Goal: Navigation & Orientation: Find specific page/section

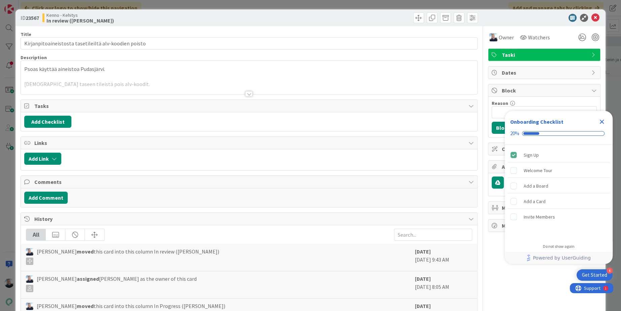
click at [250, 93] on div at bounding box center [248, 93] width 7 height 5
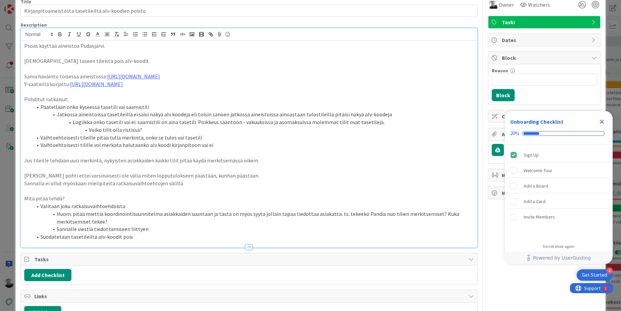
scroll to position [34, 0]
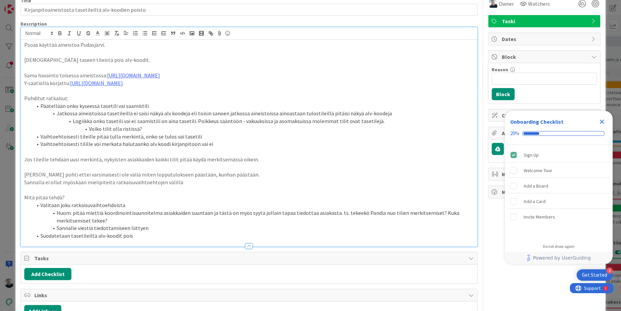
click at [602, 120] on icon "Close Checklist" at bounding box center [601, 122] width 8 height 8
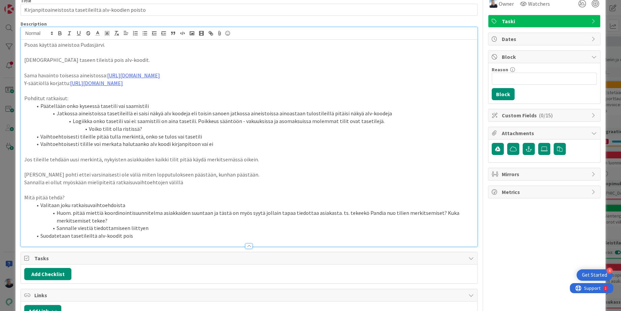
scroll to position [0, 0]
